Goal: Understand process/instructions

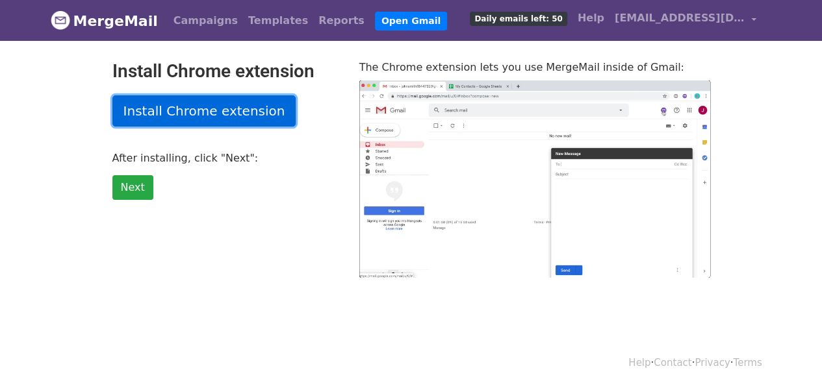
click at [184, 112] on link "Install Chrome extension" at bounding box center [204, 110] width 184 height 31
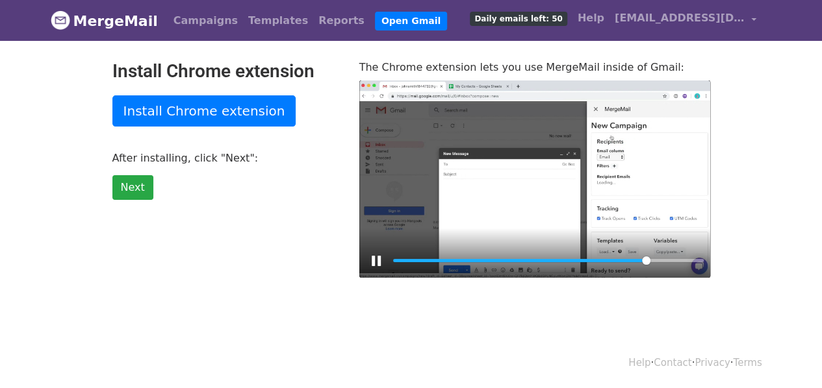
click at [507, 202] on div at bounding box center [534, 179] width 351 height 197
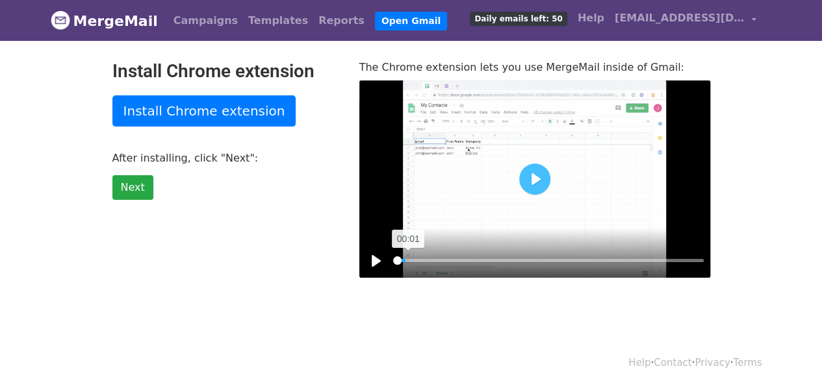
drag, startPoint x: 639, startPoint y: 262, endPoint x: 396, endPoint y: 257, distance: 243.6
click at [396, 257] on input "Seek" at bounding box center [548, 261] width 310 height 12
click at [529, 171] on button "Play" at bounding box center [534, 179] width 31 height 31
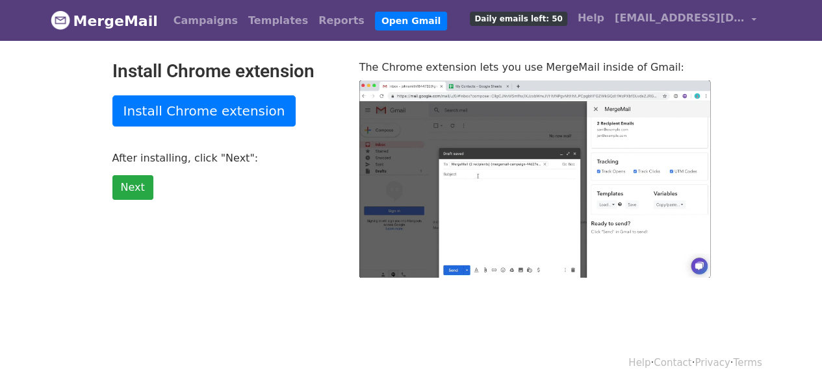
click at [531, 173] on div at bounding box center [534, 179] width 351 height 197
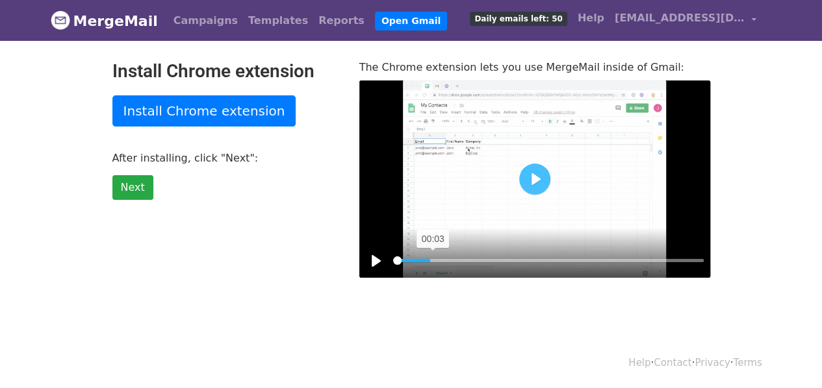
click at [432, 258] on input "Seek" at bounding box center [548, 261] width 310 height 12
click at [526, 176] on button "Play" at bounding box center [534, 179] width 31 height 31
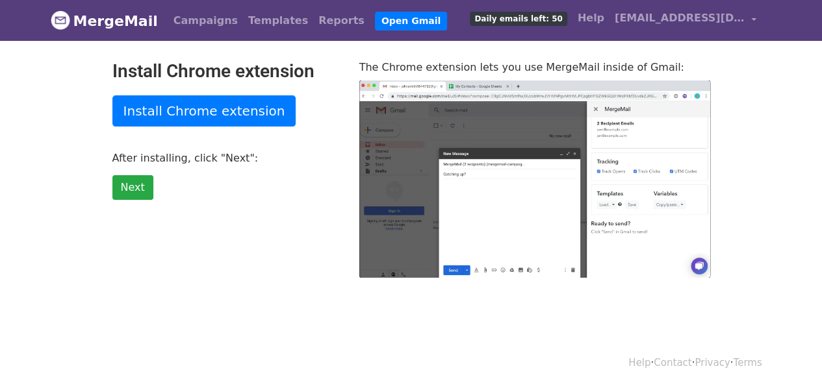
click at [526, 176] on div at bounding box center [534, 179] width 351 height 197
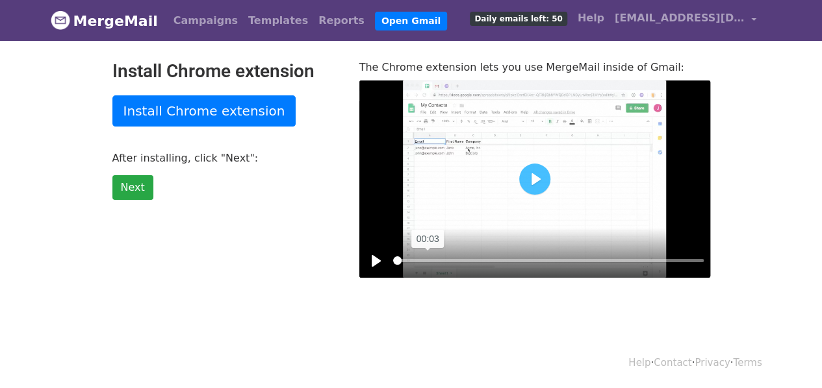
click at [427, 256] on input "Seek" at bounding box center [548, 261] width 310 height 12
click at [522, 196] on div at bounding box center [534, 179] width 351 height 197
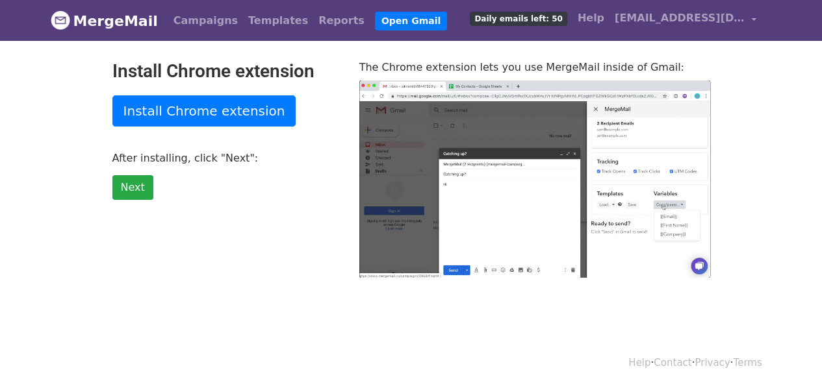
click at [522, 196] on div at bounding box center [534, 179] width 351 height 197
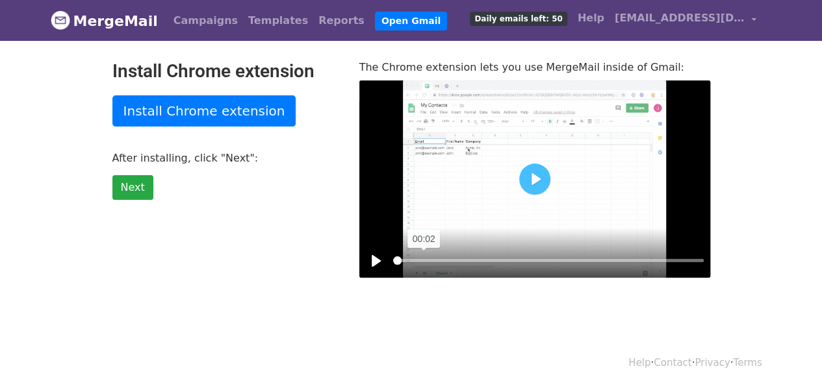
click at [423, 257] on input "Seek" at bounding box center [548, 261] width 310 height 12
click at [538, 170] on button "Play" at bounding box center [534, 179] width 31 height 31
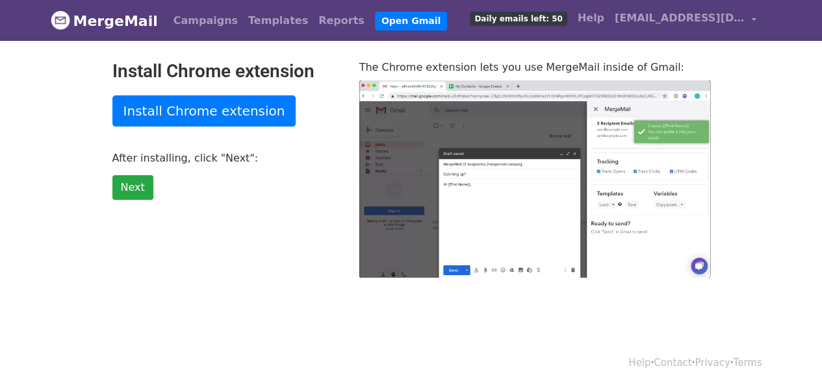
click at [538, 170] on div at bounding box center [534, 179] width 351 height 197
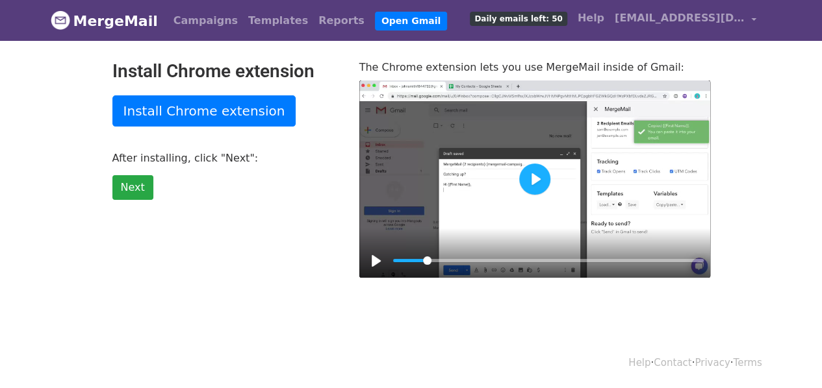
click at [526, 175] on button "Play" at bounding box center [534, 179] width 31 height 31
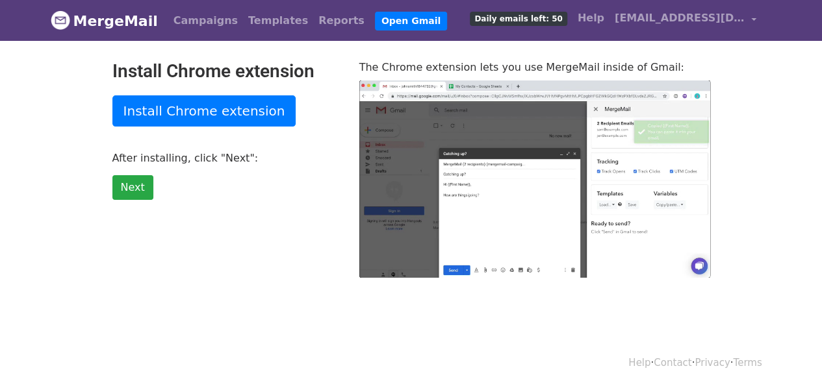
click at [526, 175] on div at bounding box center [534, 179] width 351 height 197
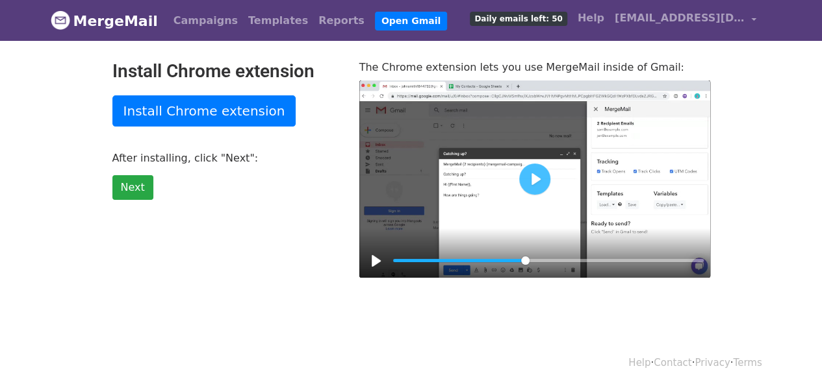
click at [531, 149] on div at bounding box center [534, 179] width 351 height 197
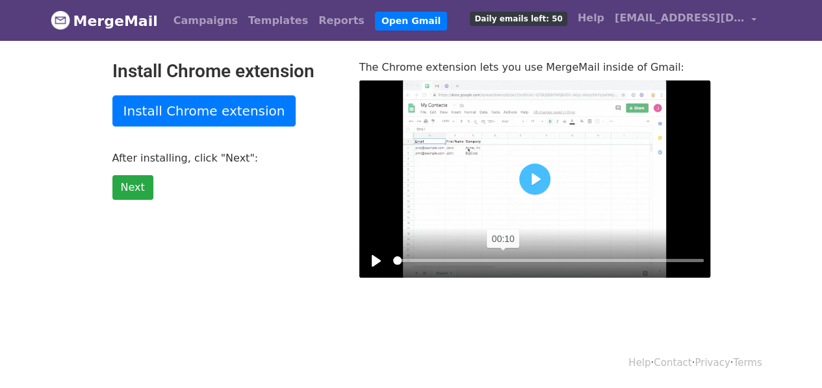
click at [503, 260] on input "Seek" at bounding box center [548, 261] width 310 height 12
drag, startPoint x: 409, startPoint y: 259, endPoint x: 503, endPoint y: 258, distance: 93.5
click at [503, 258] on input "Seek" at bounding box center [548, 261] width 310 height 12
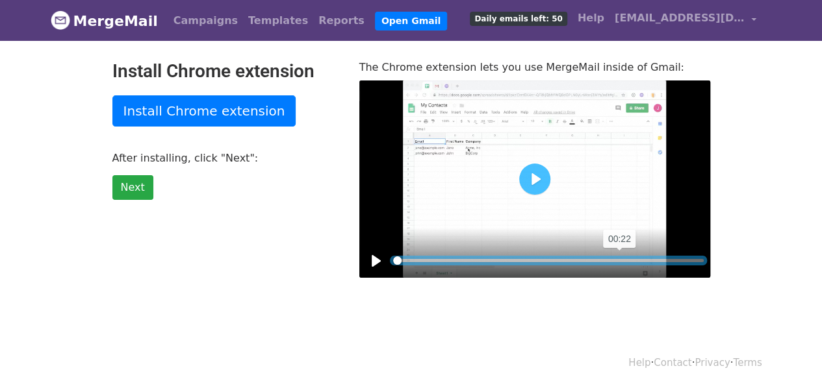
click at [619, 262] on input "Seek" at bounding box center [548, 261] width 310 height 12
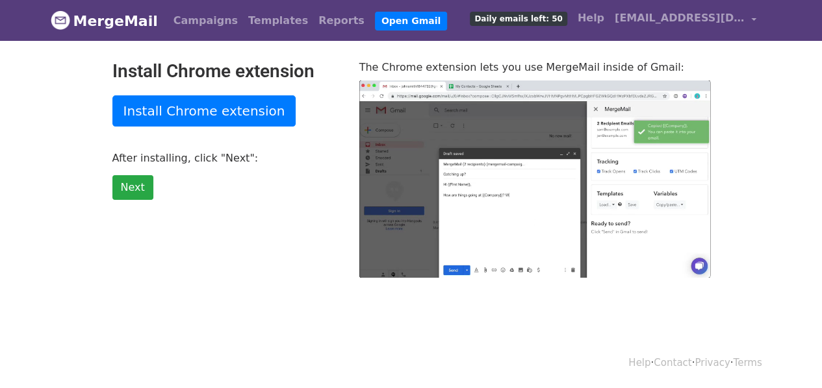
type input "85.83"
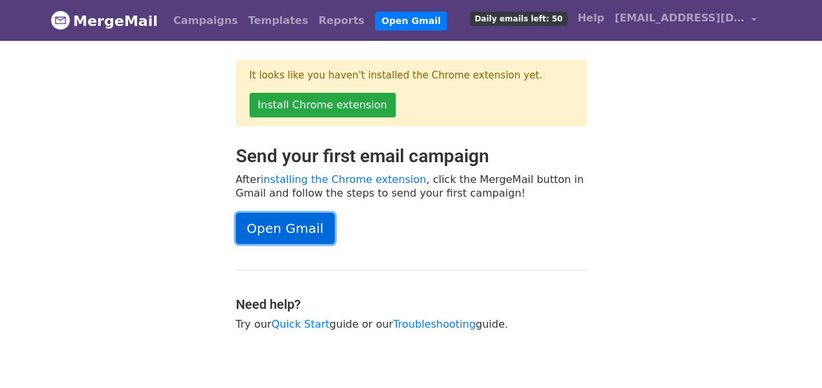
click at [301, 216] on link "Open Gmail" at bounding box center [285, 228] width 99 height 31
